Goal: Unclear

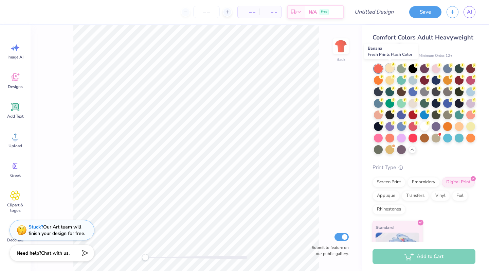
click at [390, 67] on div at bounding box center [390, 68] width 9 height 9
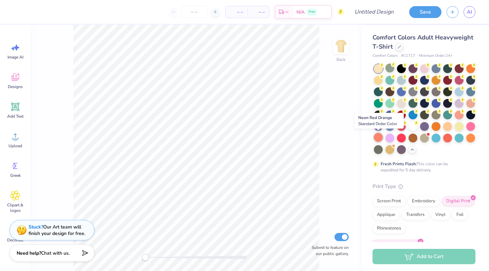
click at [381, 136] on div at bounding box center [378, 137] width 9 height 9
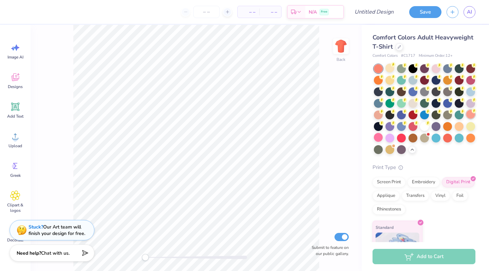
click at [470, 116] on div at bounding box center [471, 114] width 9 height 9
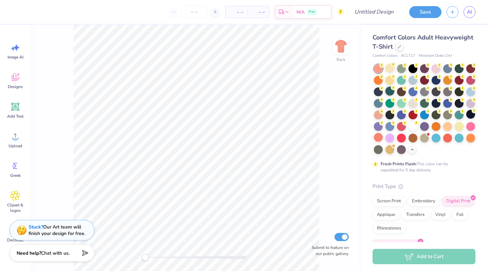
click at [393, 93] on div at bounding box center [390, 91] width 9 height 9
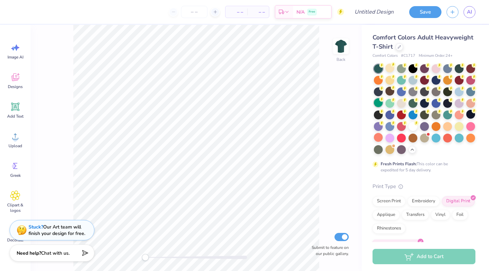
click at [379, 102] on div at bounding box center [378, 102] width 9 height 9
click at [388, 102] on div at bounding box center [390, 102] width 9 height 9
click at [389, 90] on div at bounding box center [390, 91] width 9 height 9
click at [379, 134] on div at bounding box center [378, 137] width 9 height 9
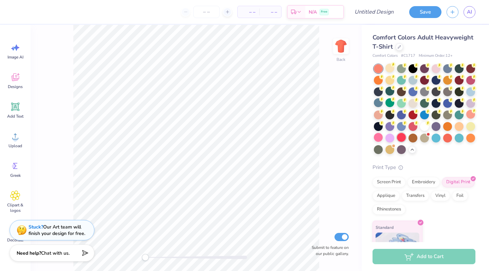
click at [404, 135] on div at bounding box center [401, 137] width 9 height 9
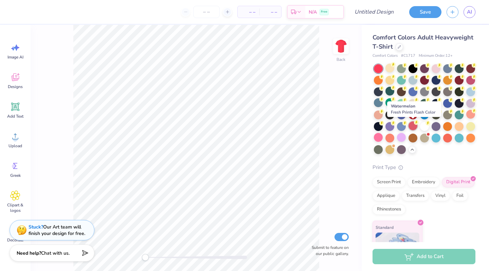
click at [414, 122] on div at bounding box center [413, 125] width 9 height 9
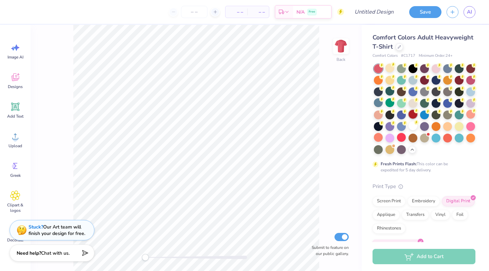
click at [409, 114] on div at bounding box center [413, 114] width 9 height 9
click at [468, 12] on span "AI" at bounding box center [469, 12] width 5 height 8
